Goal: Task Accomplishment & Management: Complete application form

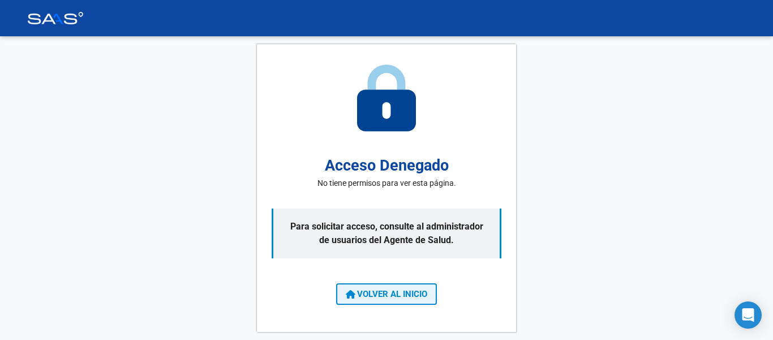
click at [369, 291] on span "VOLVER AL INICIO" at bounding box center [387, 294] width 82 height 10
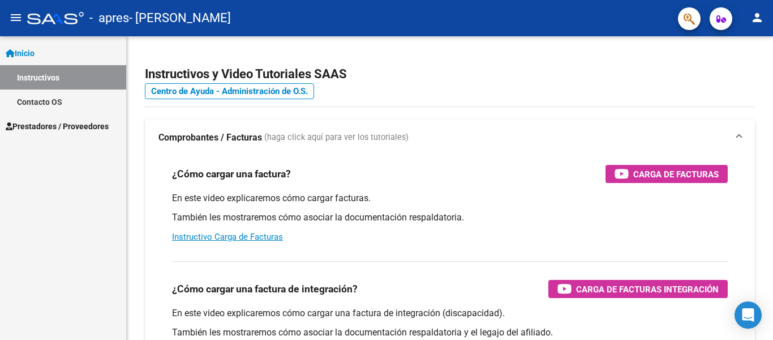
click at [67, 131] on span "Prestadores / Proveedores" at bounding box center [57, 126] width 103 height 12
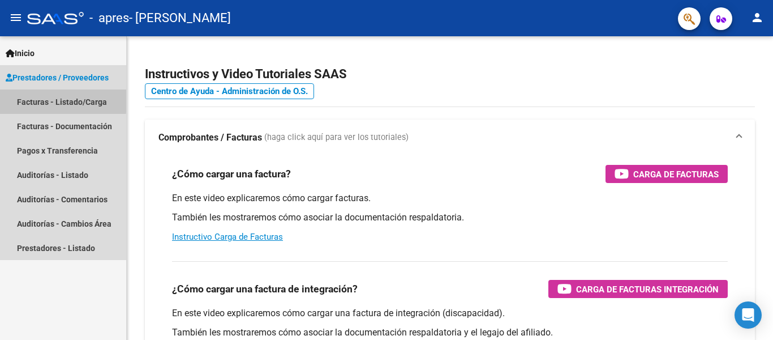
click at [55, 100] on link "Facturas - Listado/Carga" at bounding box center [63, 101] width 126 height 24
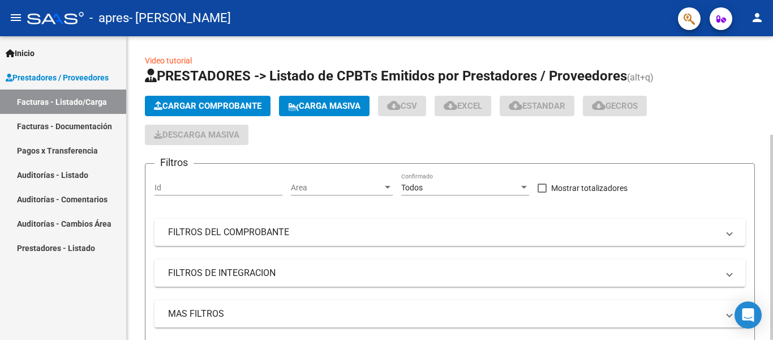
click at [180, 109] on span "Cargar Comprobante" at bounding box center [208, 106] width 108 height 10
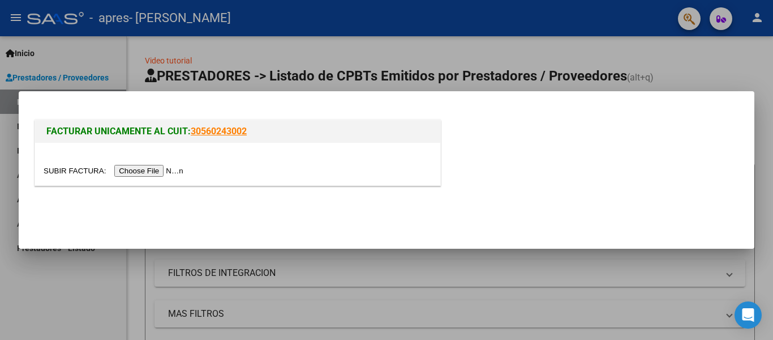
click at [159, 170] on input "file" at bounding box center [115, 171] width 143 height 12
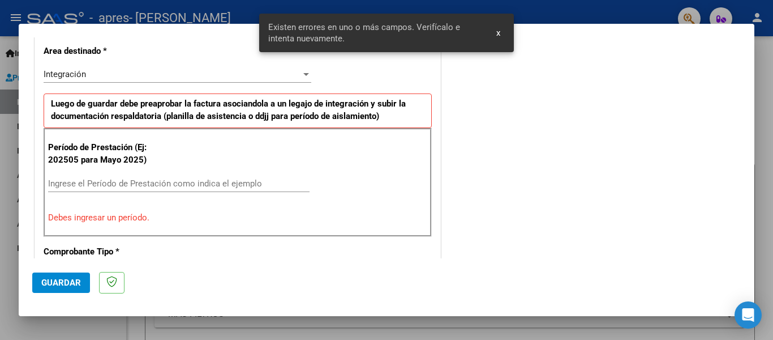
scroll to position [263, 0]
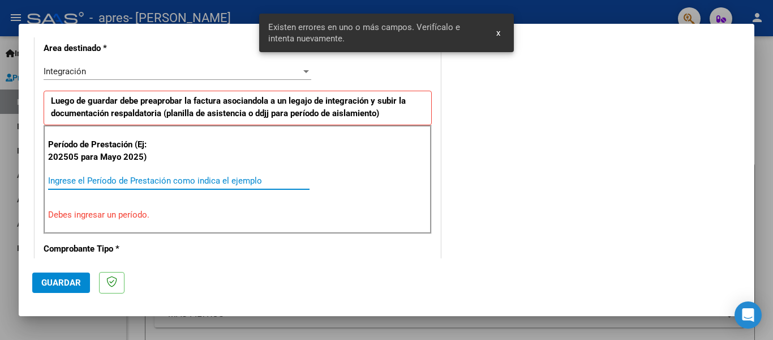
click at [215, 184] on input "Ingrese el Período de Prestación como indica el ejemplo" at bounding box center [179, 181] width 262 height 10
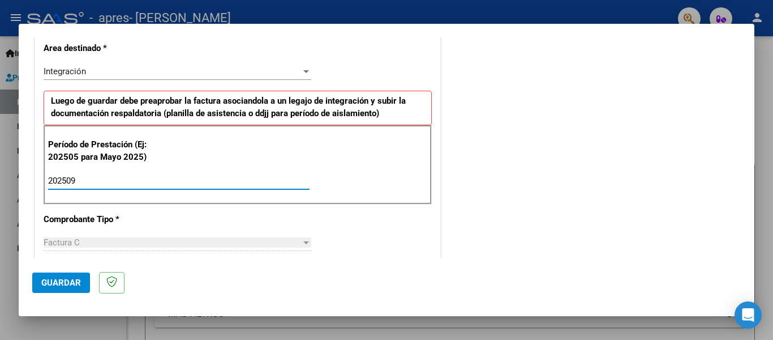
type input "202509"
click at [73, 285] on span "Guardar" at bounding box center [61, 282] width 40 height 10
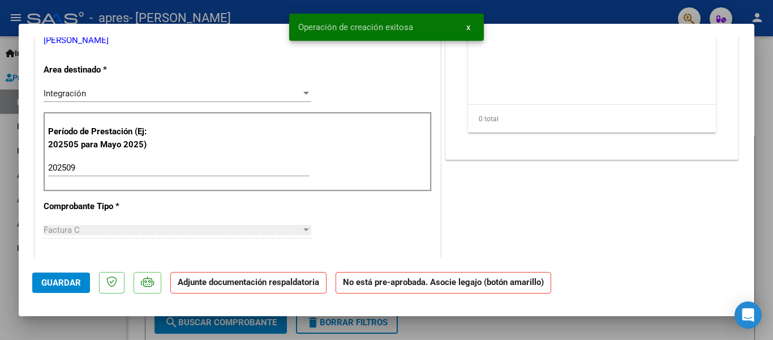
scroll to position [0, 0]
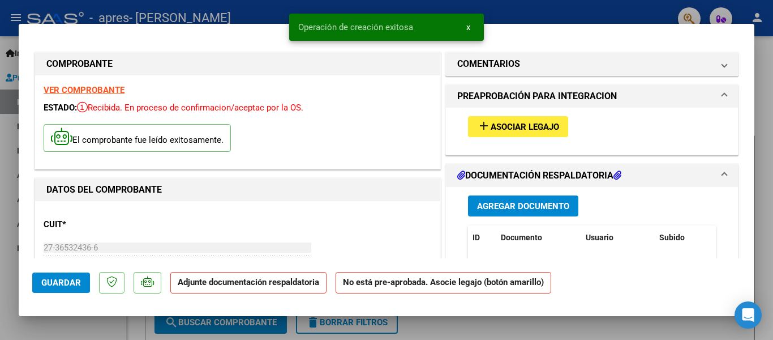
click at [491, 121] on span "add Asociar Legajo" at bounding box center [518, 126] width 82 height 10
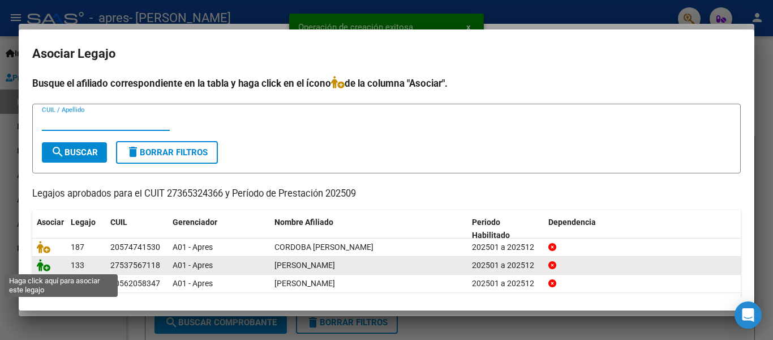
click at [42, 266] on icon at bounding box center [44, 265] width 14 height 12
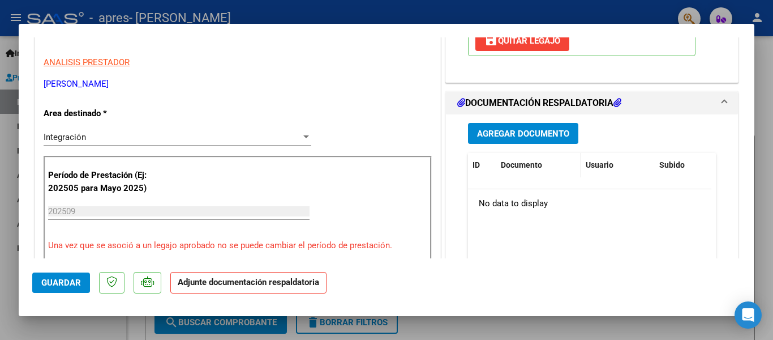
scroll to position [222, 0]
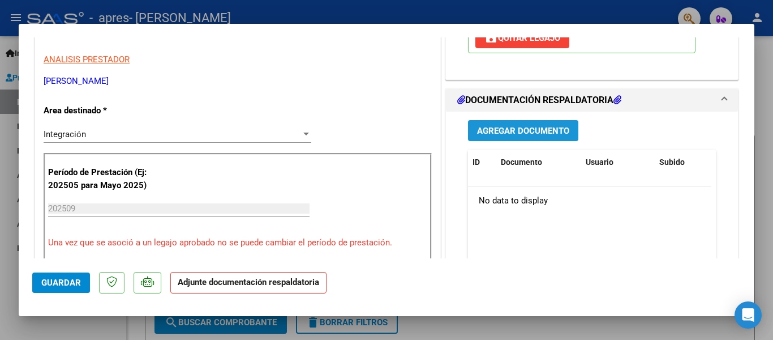
click at [529, 134] on span "Agregar Documento" at bounding box center [523, 131] width 92 height 10
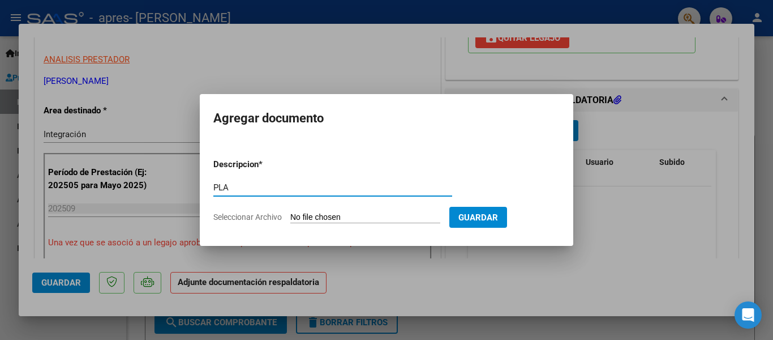
type input "PLANILLA DE ASISTENCIA"
click at [355, 216] on input "Seleccionar Archivo" at bounding box center [365, 217] width 150 height 11
type input "C:\fakepath\IMG_20251006_183012.pdf"
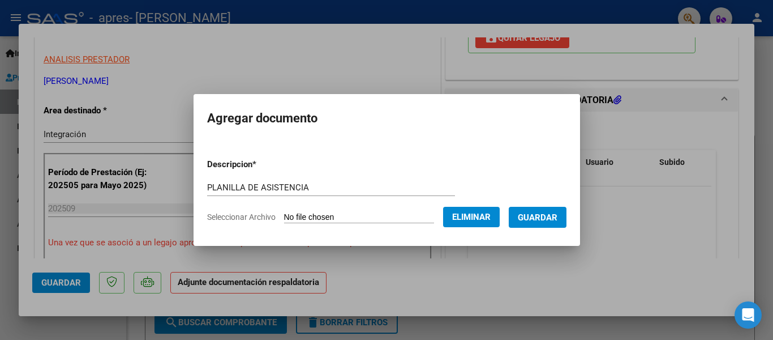
click at [540, 216] on span "Guardar" at bounding box center [538, 217] width 40 height 10
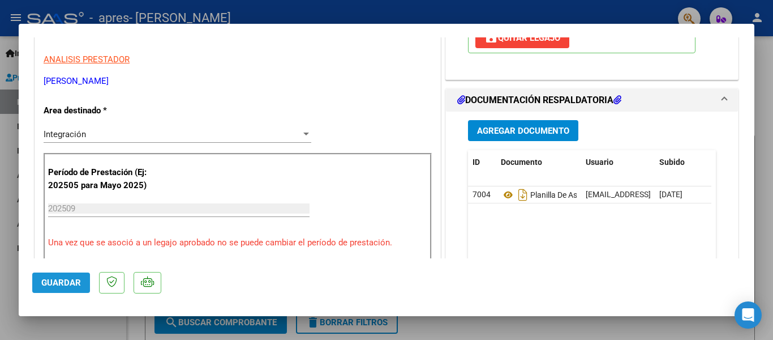
click at [58, 280] on span "Guardar" at bounding box center [61, 282] width 40 height 10
